Goal: Find specific page/section: Find specific page/section

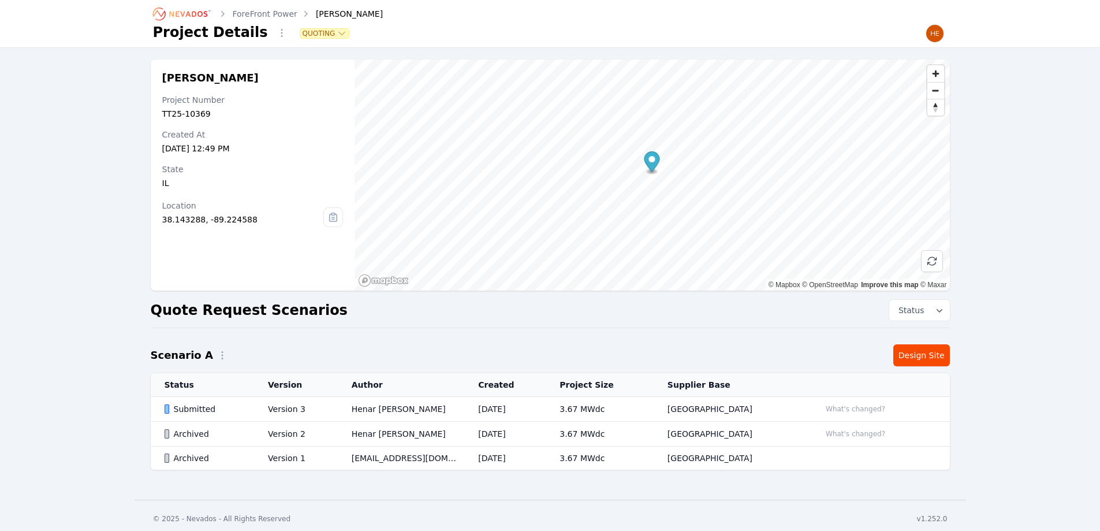
scroll to position [6, 0]
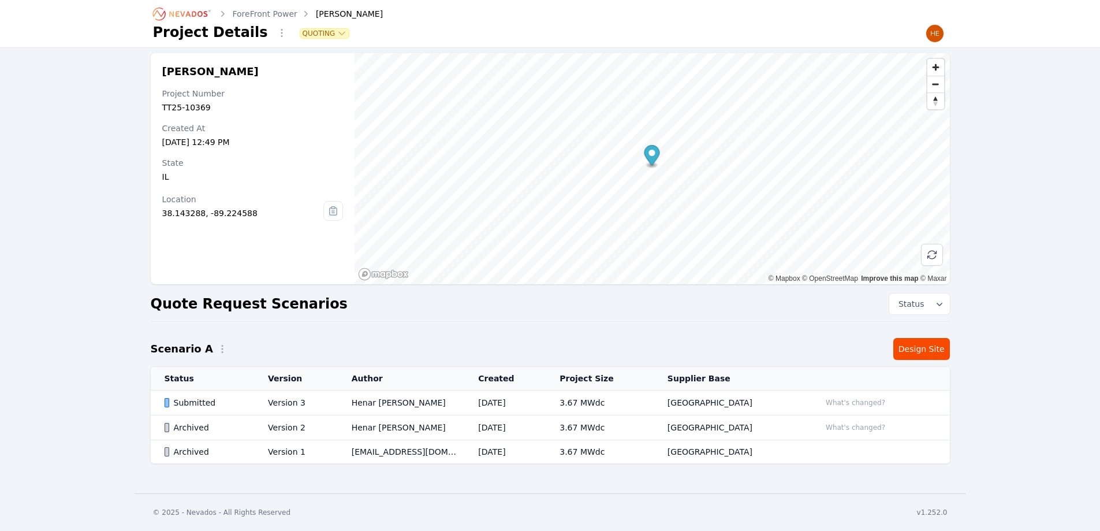
click at [478, 348] on div "Scenario A Design Site" at bounding box center [550, 349] width 799 height 22
drag, startPoint x: 454, startPoint y: 323, endPoint x: 94, endPoint y: 266, distance: 365.3
click at [94, 266] on div "[PERSON_NAME] Project Number TT25-10369 Created At [DATE] 12:49 PM State [US_ST…" at bounding box center [550, 264] width 1100 height 445
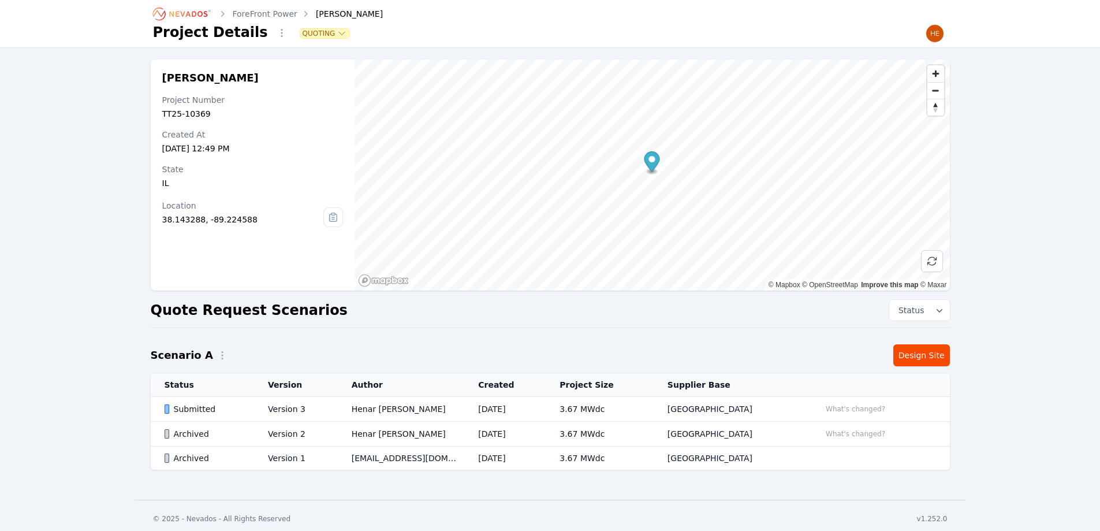
click at [189, 15] on icon "Breadcrumb" at bounding box center [188, 14] width 38 height 6
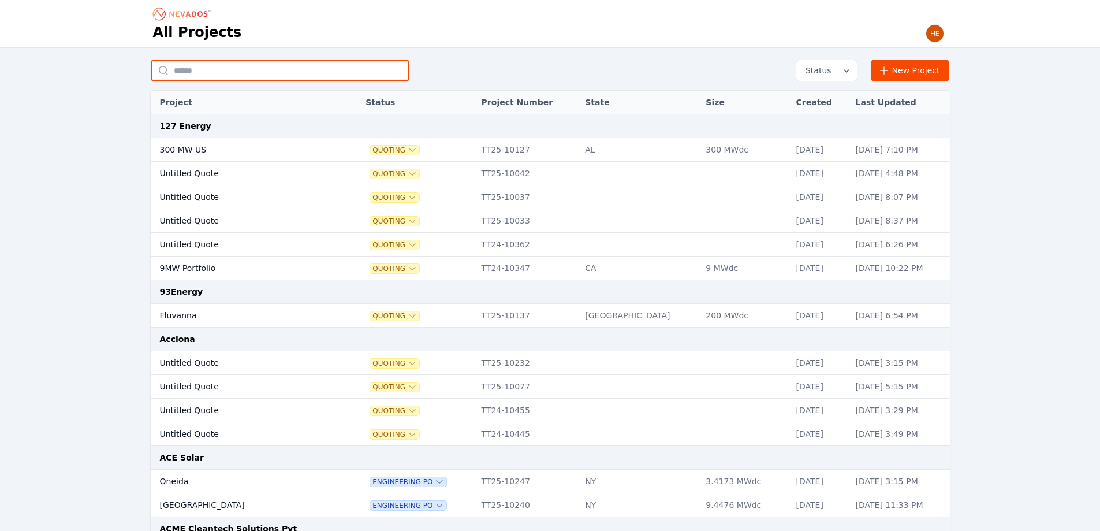
click at [207, 66] on input "text" at bounding box center [280, 70] width 259 height 21
type input "**********"
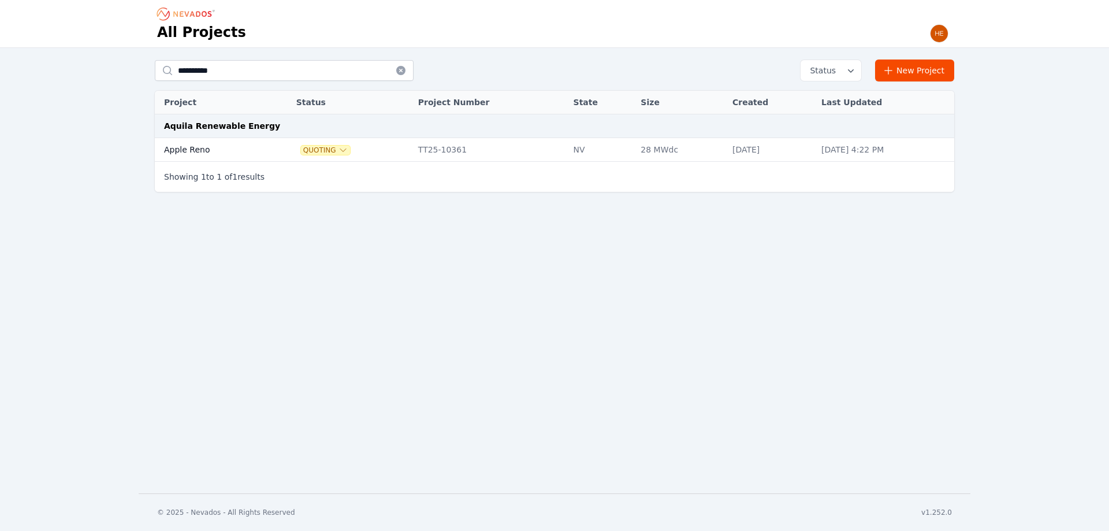
click at [210, 148] on td "Apple Reno" at bounding box center [212, 150] width 114 height 24
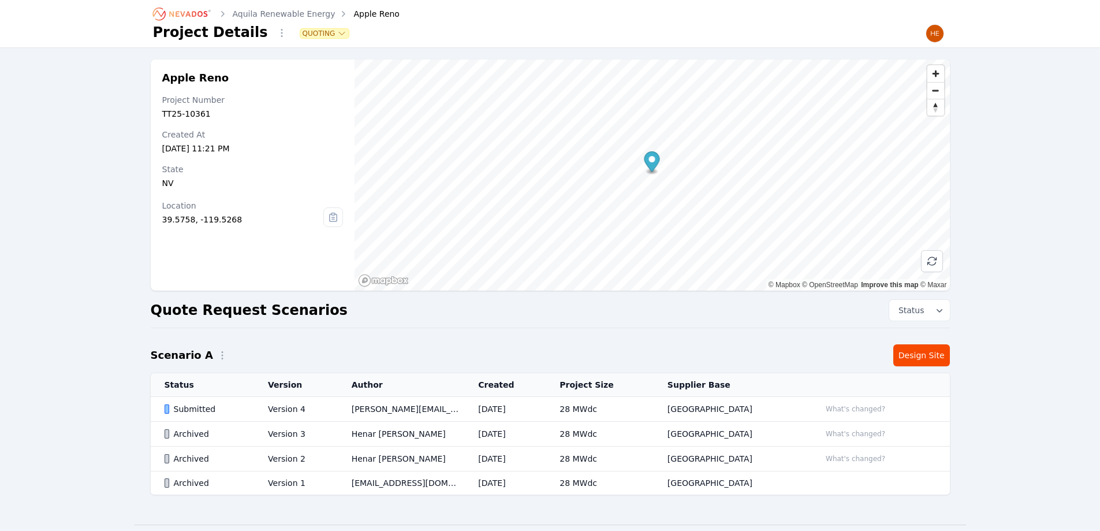
click at [202, 409] on div "Submitted" at bounding box center [207, 409] width 84 height 12
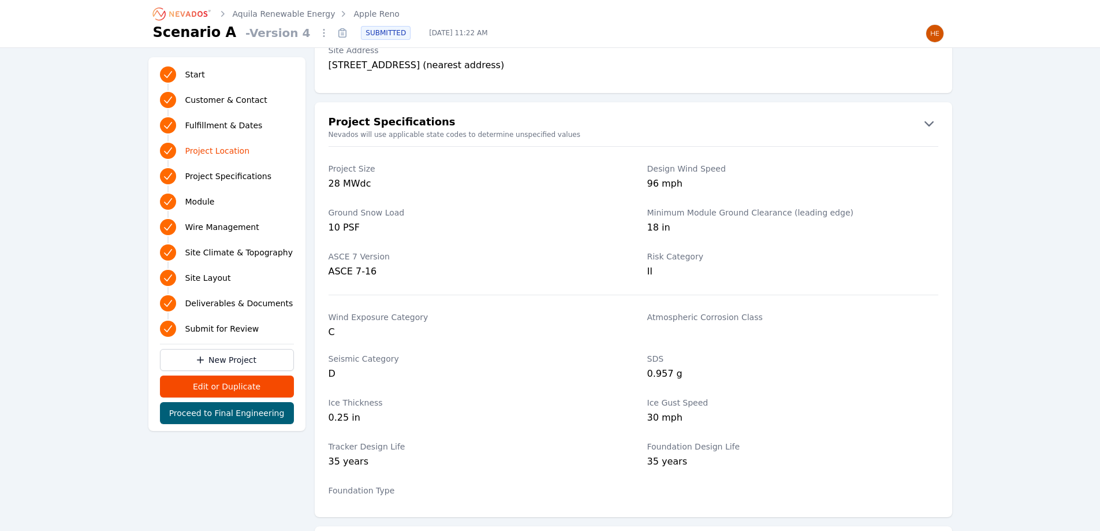
scroll to position [635, 0]
